Goal: Task Accomplishment & Management: Manage account settings

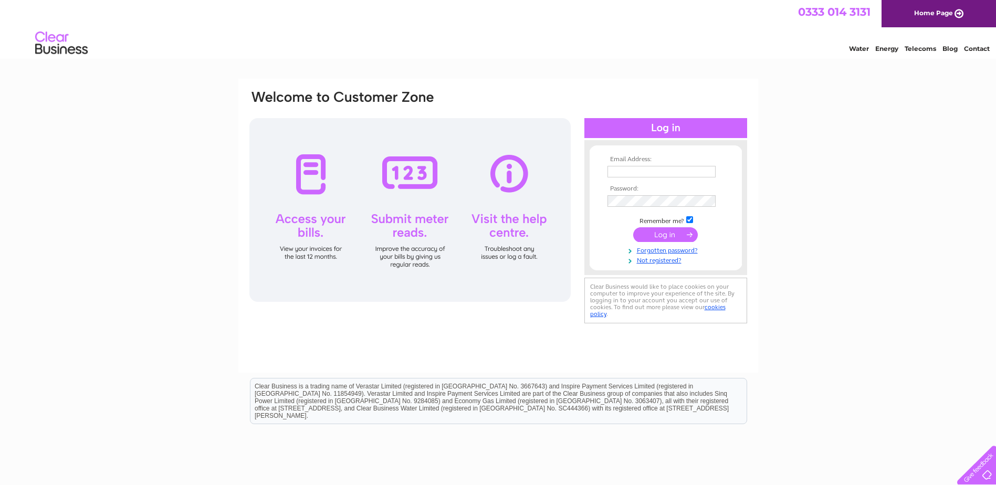
type input "[EMAIL_ADDRESS][DOMAIN_NAME]"
click at [677, 233] on input "submit" at bounding box center [665, 234] width 65 height 15
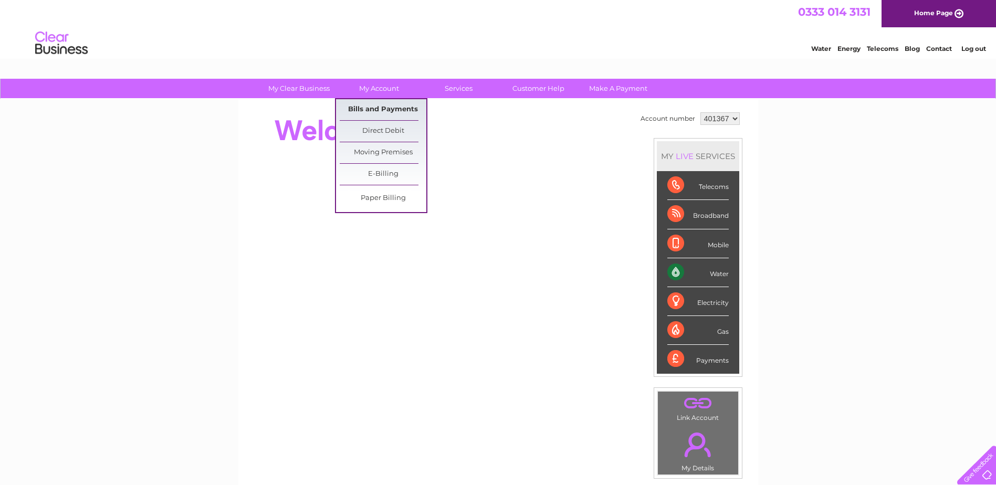
click at [366, 101] on link "Bills and Payments" at bounding box center [383, 109] width 87 height 21
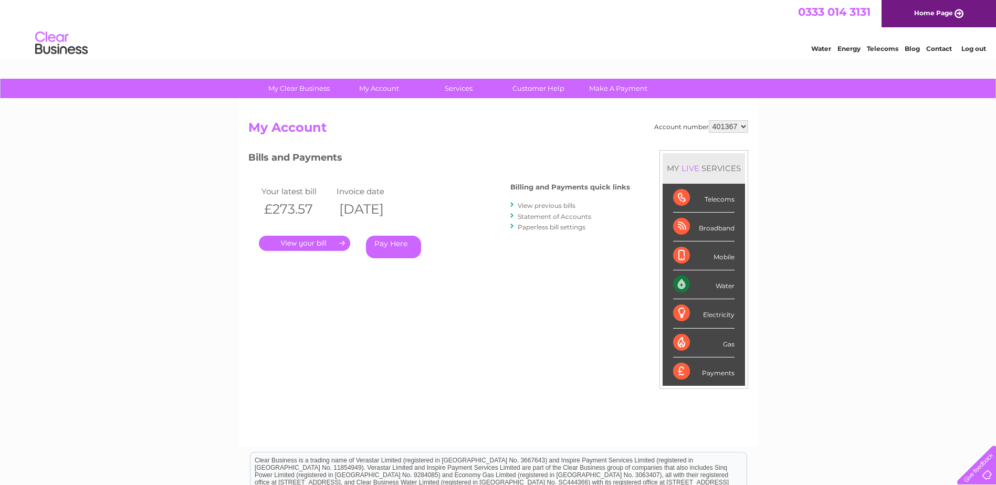
click at [316, 241] on link "." at bounding box center [304, 243] width 91 height 15
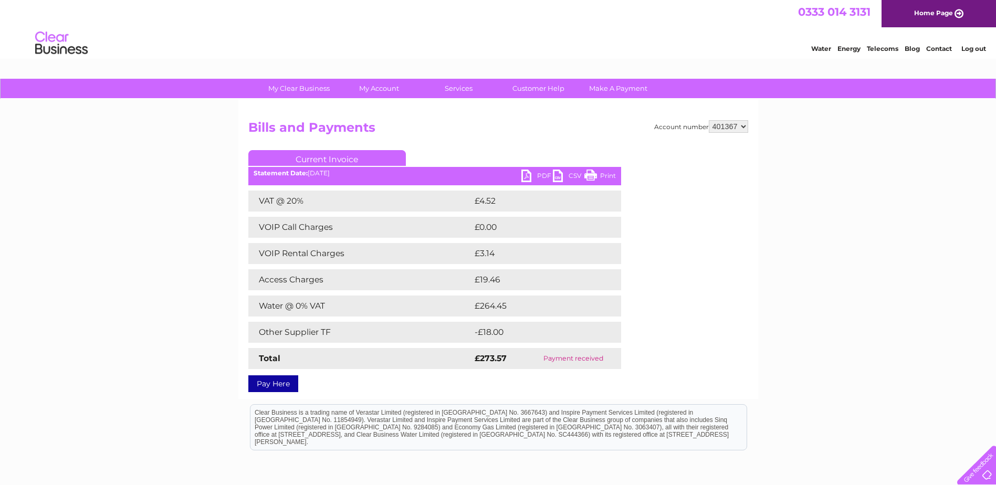
click at [539, 178] on link "PDF" at bounding box center [536, 177] width 31 height 15
